Goal: Information Seeking & Learning: Learn about a topic

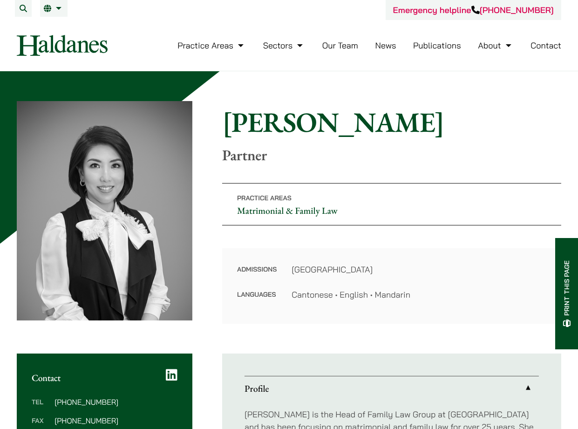
drag, startPoint x: 407, startPoint y: 117, endPoint x: 406, endPoint y: 126, distance: 8.4
click at [407, 120] on h1 "[PERSON_NAME]" at bounding box center [391, 122] width 339 height 34
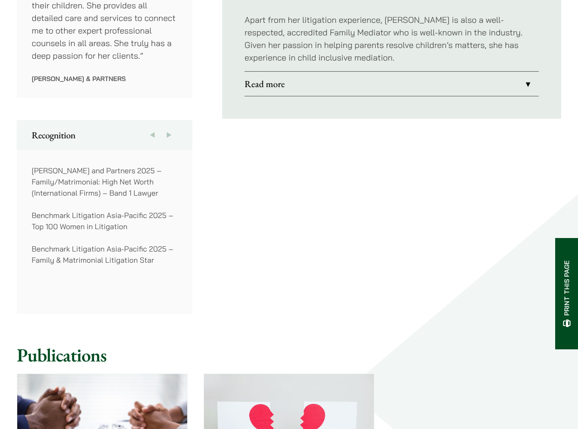
scroll to position [466, 0]
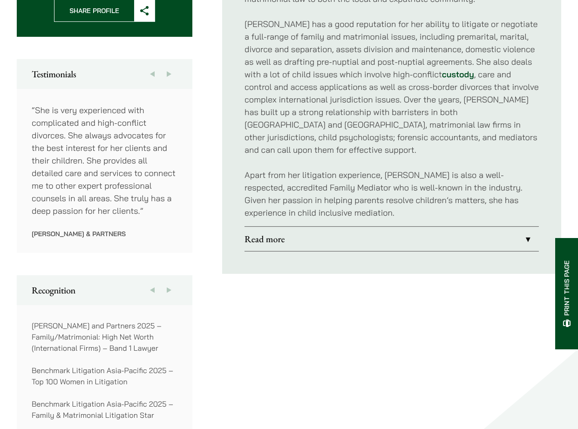
click at [424, 227] on link "Read more" at bounding box center [392, 239] width 295 height 24
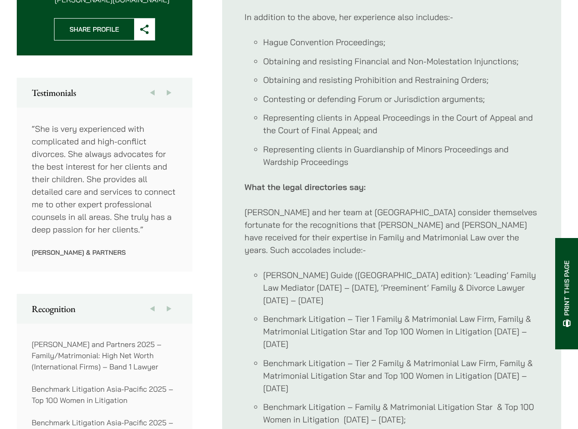
scroll to position [103, 0]
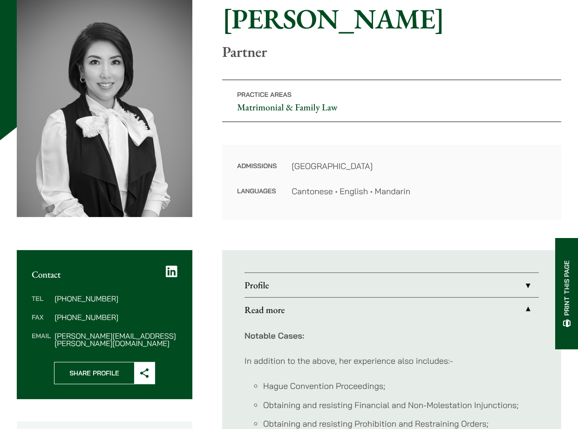
click at [355, 285] on link "Profile" at bounding box center [392, 285] width 295 height 24
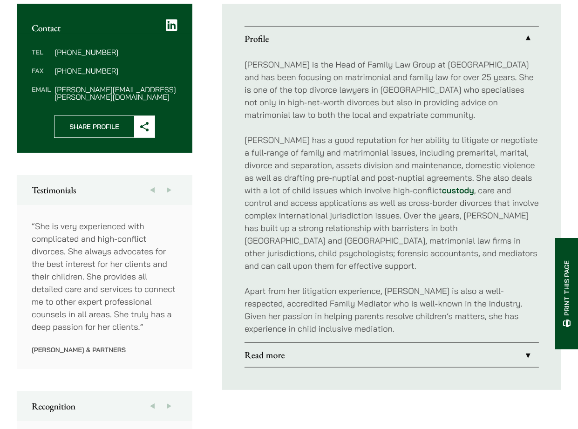
scroll to position [569, 0]
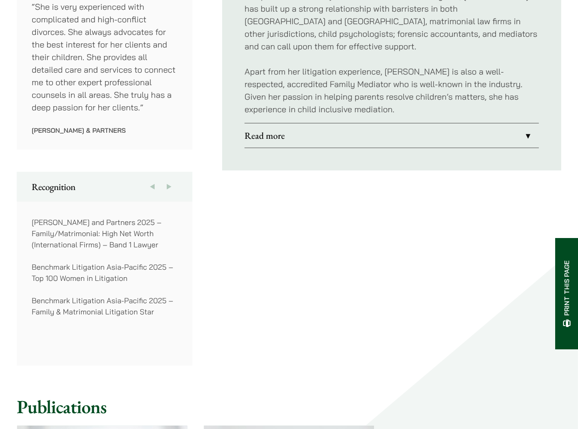
click at [283, 127] on link "Read more" at bounding box center [392, 135] width 295 height 24
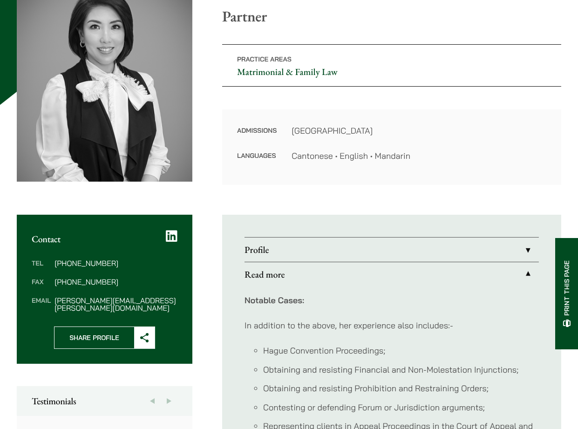
scroll to position [155, 0]
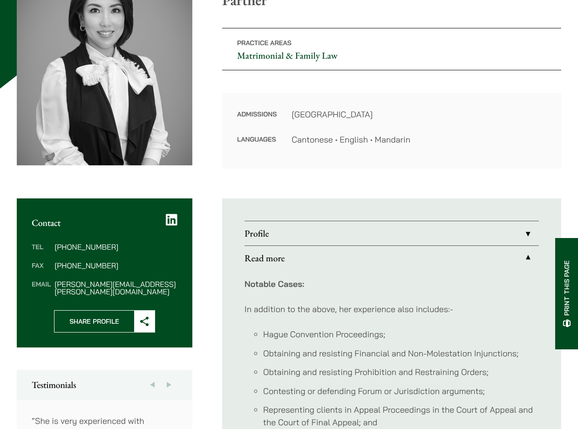
click at [274, 233] on link "Profile" at bounding box center [392, 233] width 295 height 24
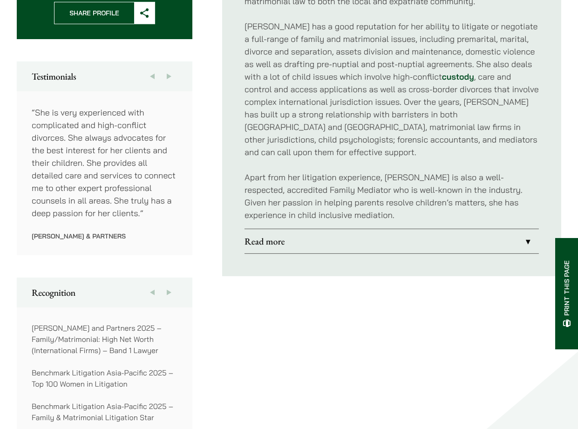
scroll to position [466, 0]
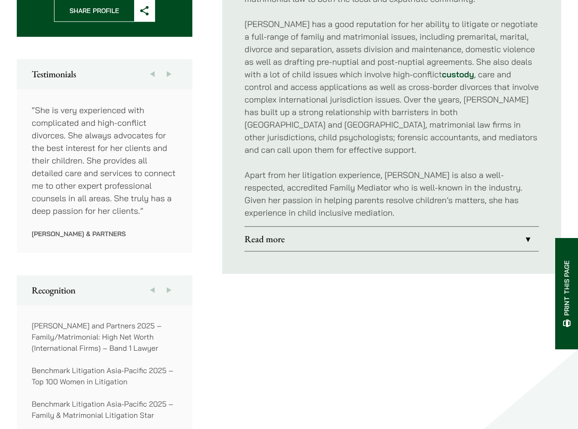
click at [266, 228] on link "Read more" at bounding box center [392, 239] width 295 height 24
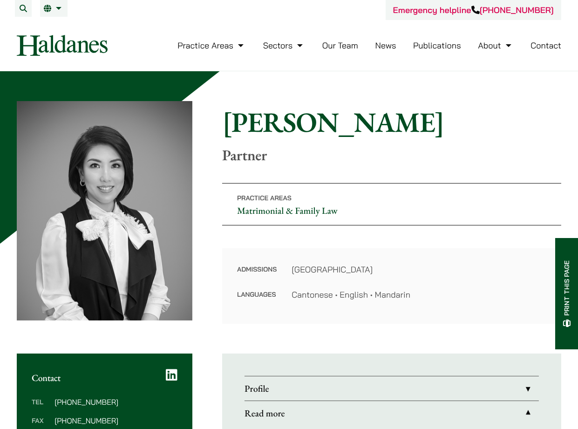
drag, startPoint x: 435, startPoint y: 64, endPoint x: 438, endPoint y: 75, distance: 11.1
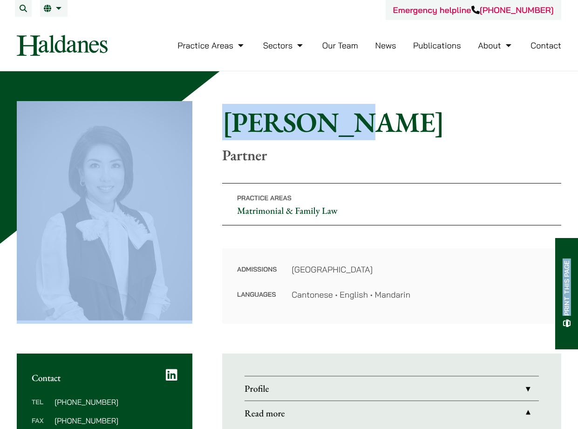
click at [374, 122] on h1 "[PERSON_NAME]" at bounding box center [391, 122] width 339 height 34
